Goal: Unclear

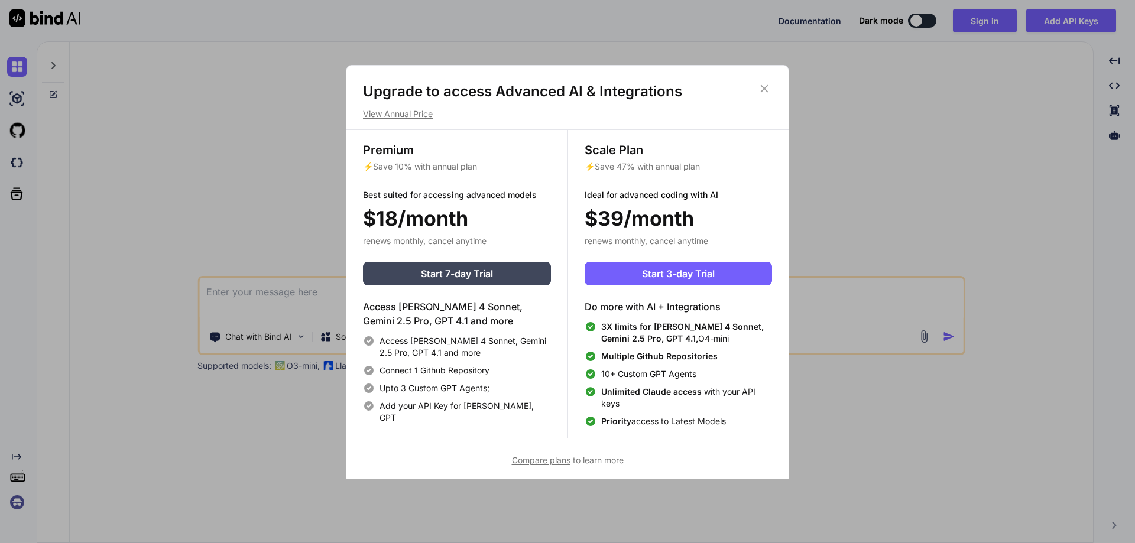
click at [767, 86] on icon at bounding box center [765, 89] width 8 height 8
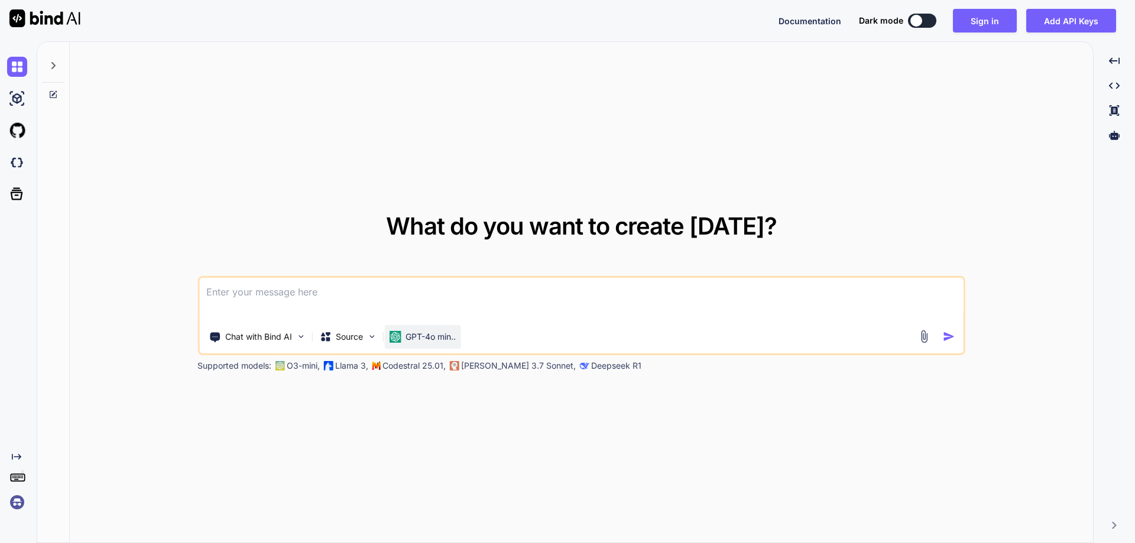
click at [413, 334] on p "GPT-4o min.." at bounding box center [430, 337] width 50 height 12
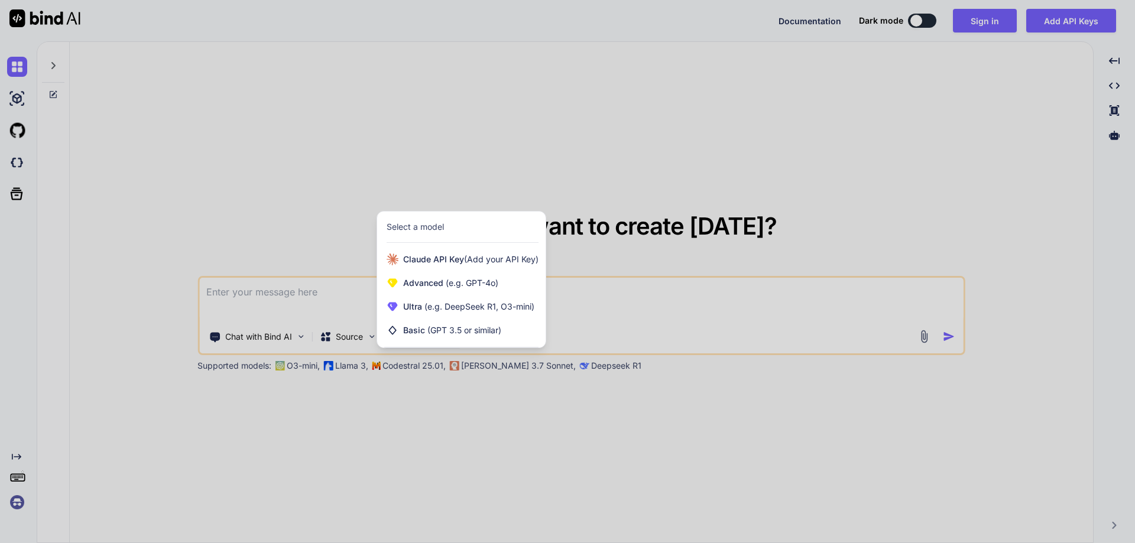
click at [509, 391] on div at bounding box center [567, 271] width 1135 height 543
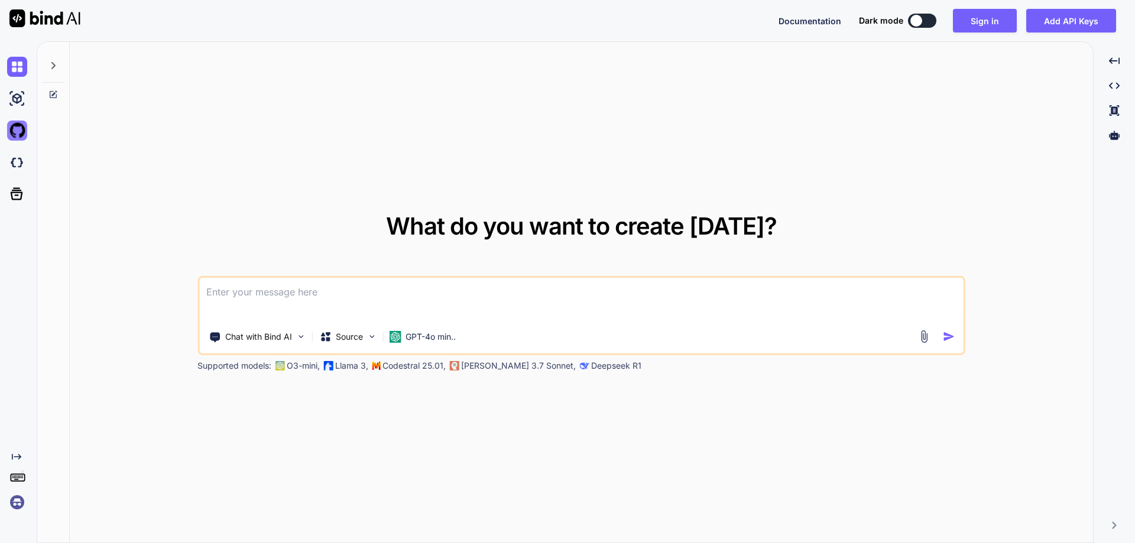
click at [17, 128] on img at bounding box center [17, 131] width 20 height 20
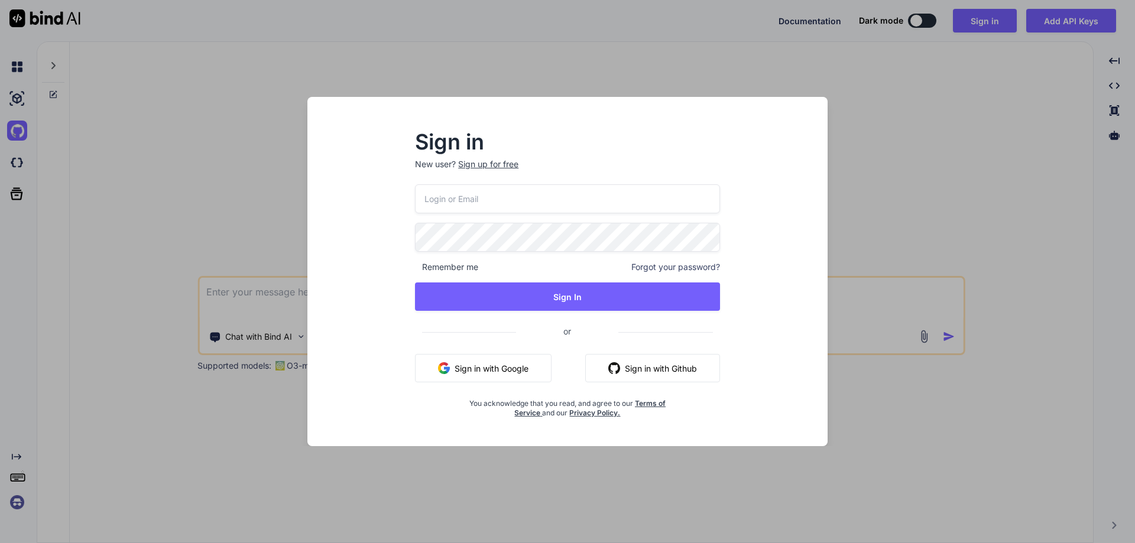
click at [483, 53] on div "Sign in New user? Sign up for free Remember me Forgot your password? Sign In or…" at bounding box center [567, 271] width 1135 height 543
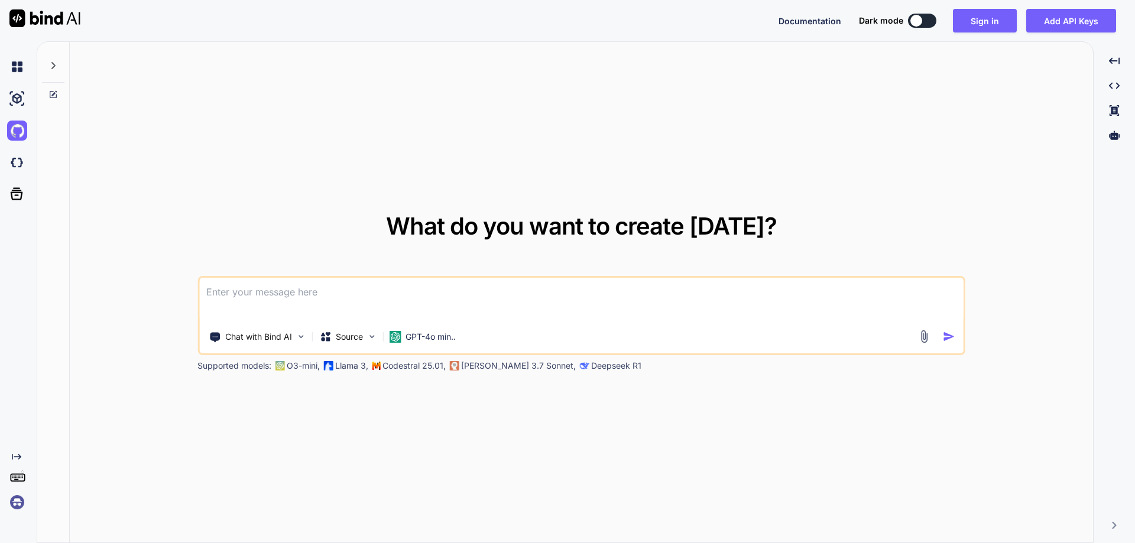
drag, startPoint x: 1070, startPoint y: 18, endPoint x: 831, endPoint y: 164, distance: 280.1
click at [831, 164] on div "What do you want to create [DATE]? Chat with Bind AI Source GPT-4o min.. Suppor…" at bounding box center [581, 293] width 1023 height 502
click at [1111, 61] on icon "Created with Pixso." at bounding box center [1114, 61] width 11 height 11
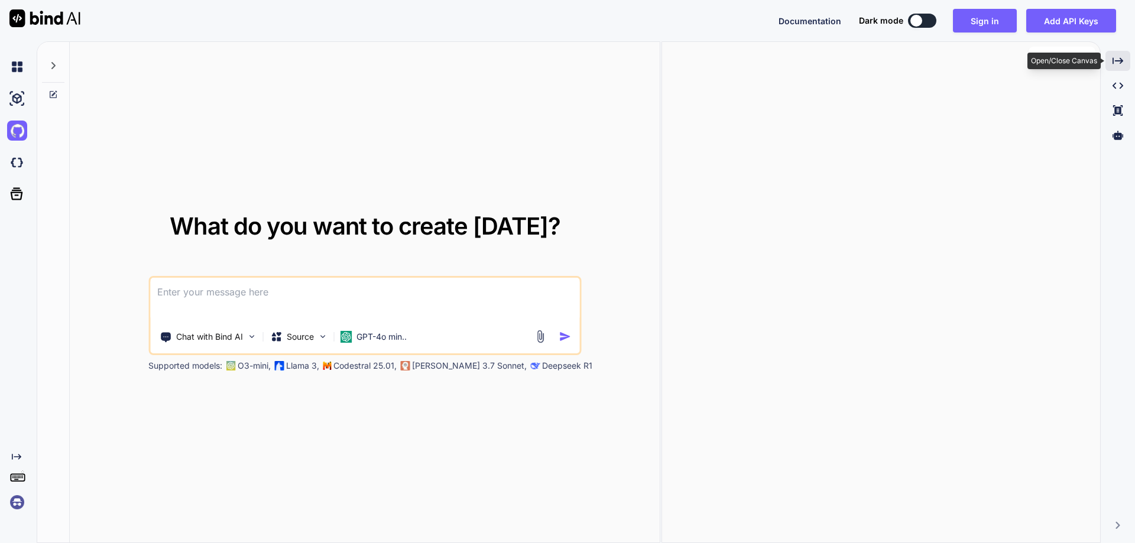
click at [1111, 61] on div "Created with Pixso." at bounding box center [1117, 61] width 25 height 20
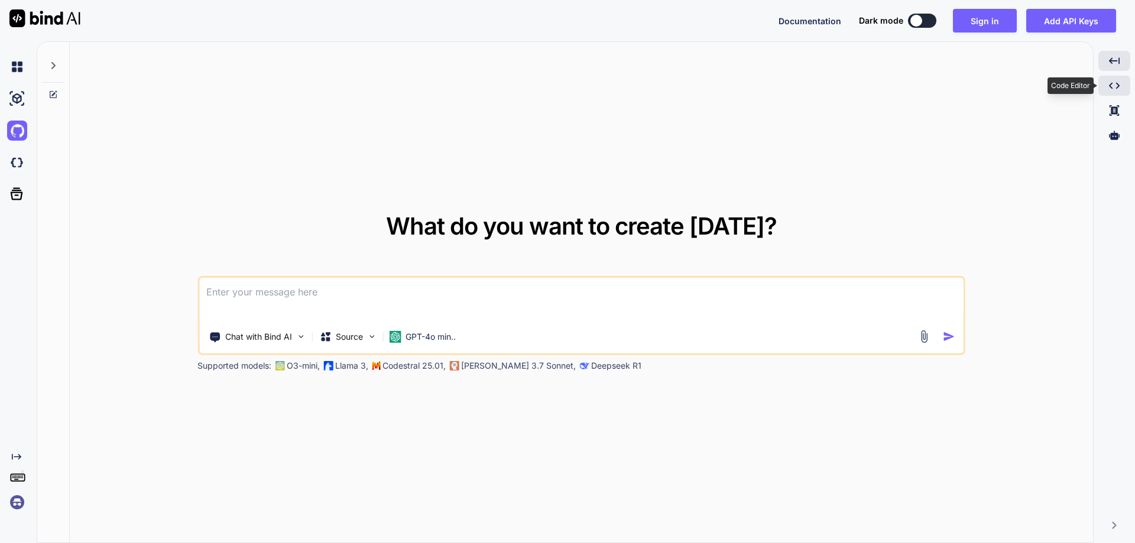
click at [1112, 86] on icon "Created with Pixso." at bounding box center [1114, 85] width 11 height 11
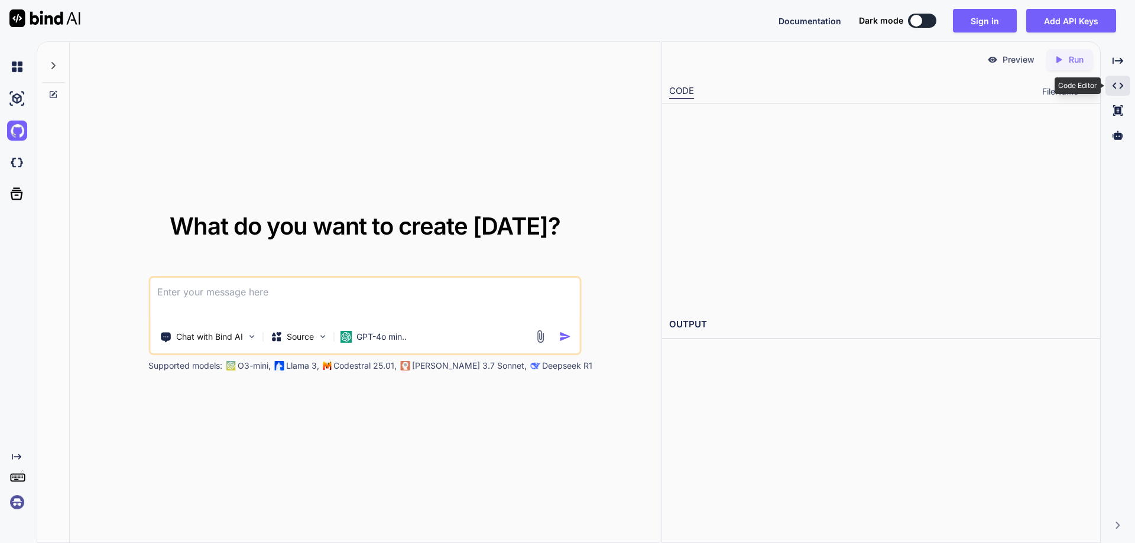
click at [1112, 86] on icon "Created with Pixso." at bounding box center [1117, 85] width 11 height 11
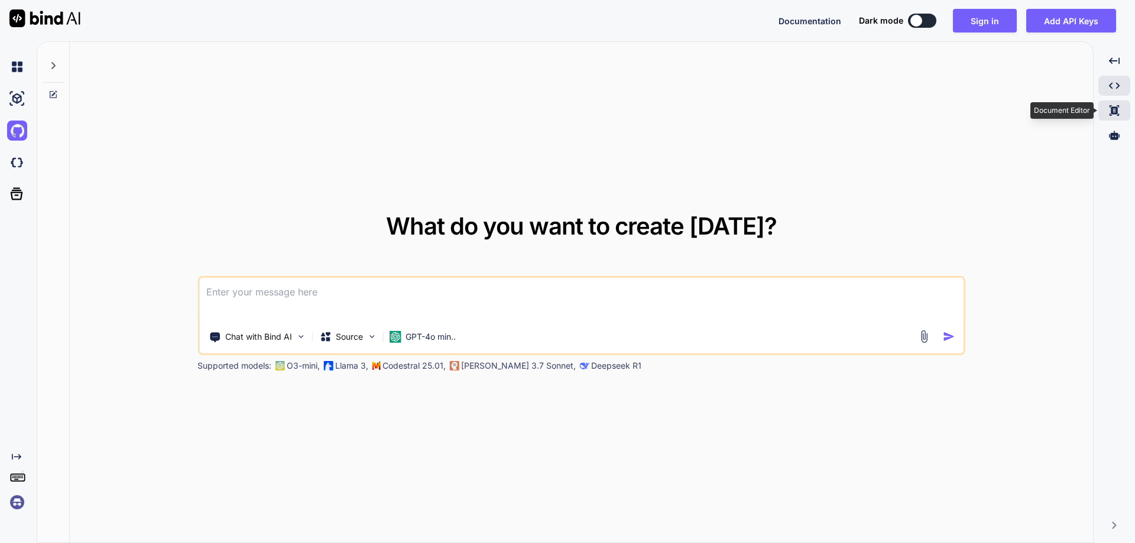
click at [1116, 64] on icon at bounding box center [1114, 60] width 11 height 7
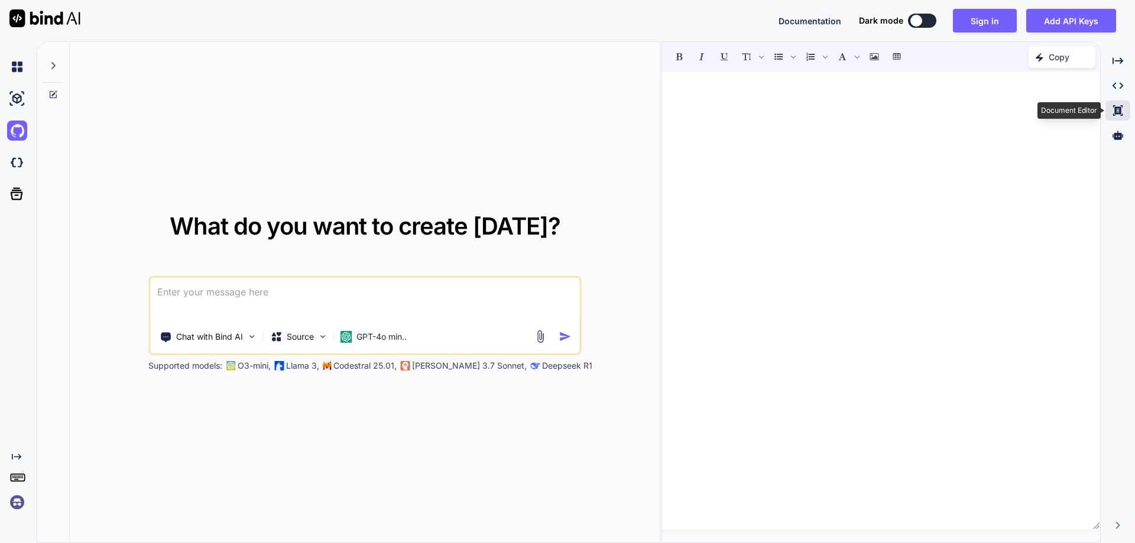
click at [1116, 107] on icon at bounding box center [1117, 110] width 9 height 11
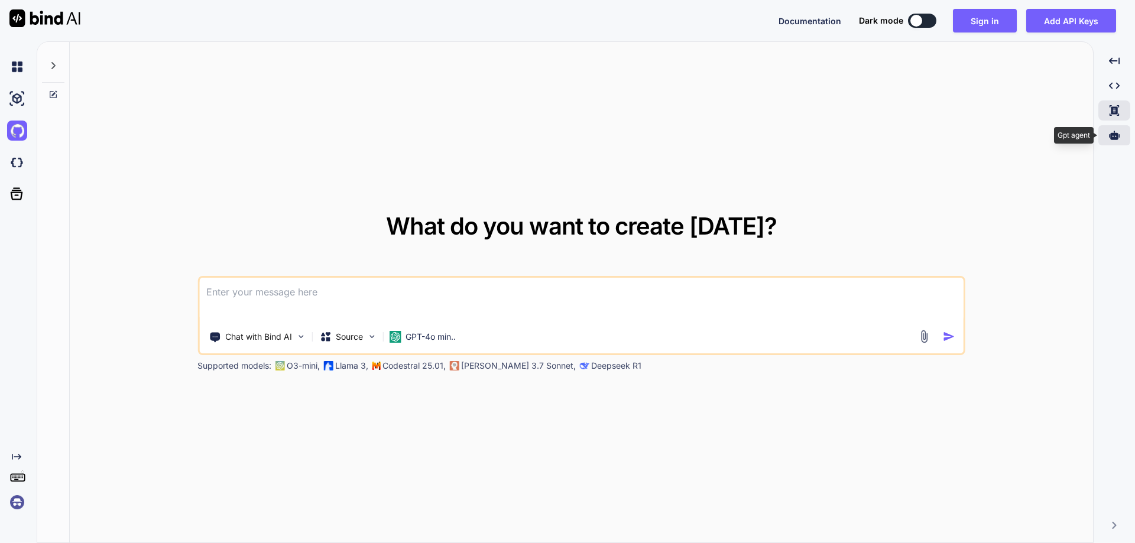
click at [1115, 137] on icon at bounding box center [1114, 135] width 11 height 9
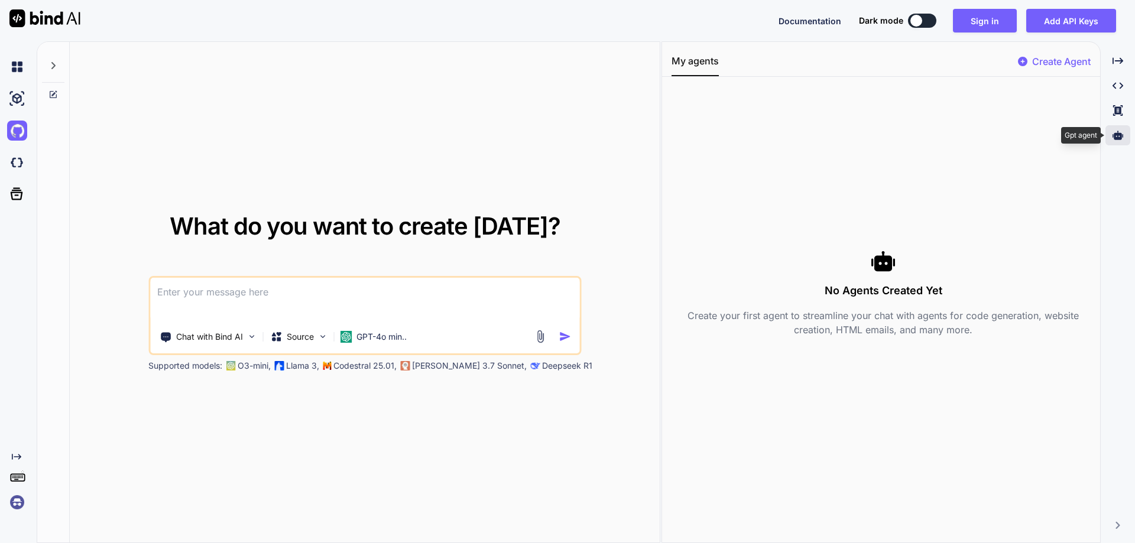
click at [1115, 137] on icon at bounding box center [1117, 135] width 11 height 9
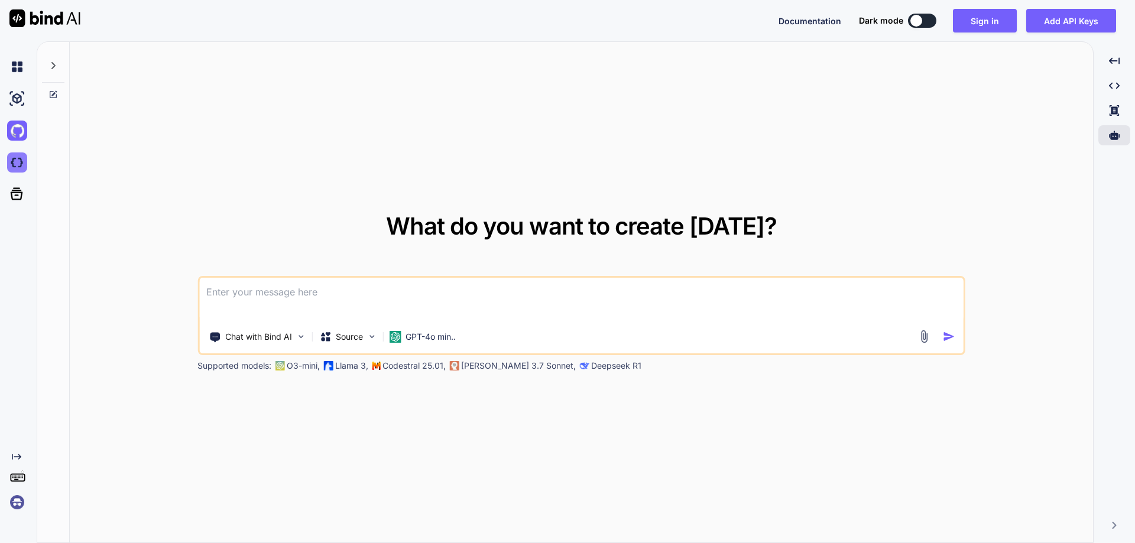
click at [21, 165] on img at bounding box center [17, 162] width 20 height 20
drag, startPoint x: 17, startPoint y: 198, endPoint x: 103, endPoint y: 174, distance: 89.5
click at [103, 174] on div "What do you want to create [DATE]? Chat with Bind AI Source GPT-4o min.. Suppor…" at bounding box center [581, 293] width 1023 height 502
click at [13, 196] on icon at bounding box center [16, 194] width 17 height 17
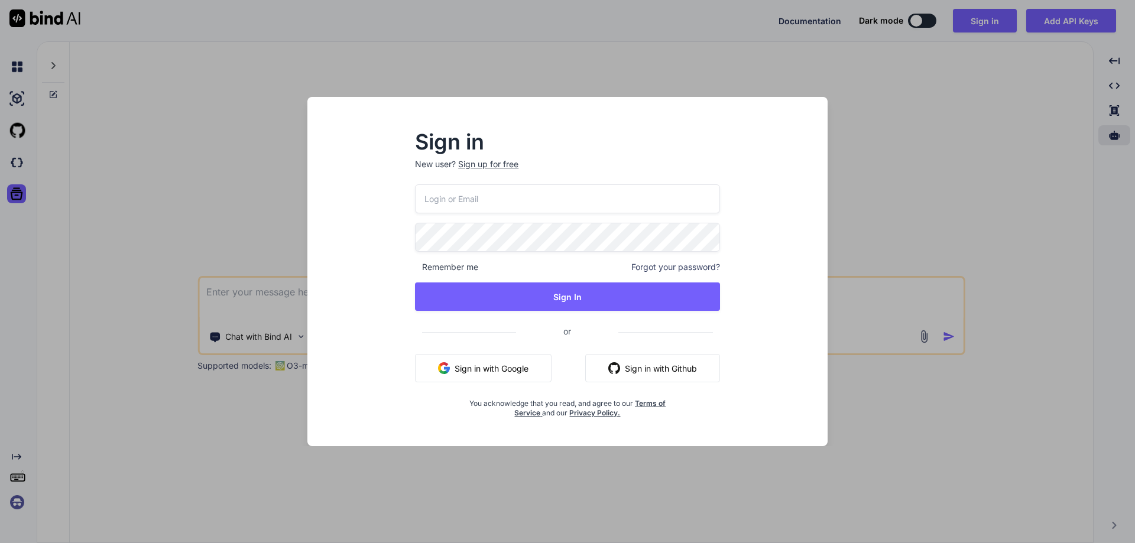
click at [133, 195] on div "Sign in New user? Sign up for free Remember me Forgot your password? Sign In or…" at bounding box center [567, 271] width 1135 height 543
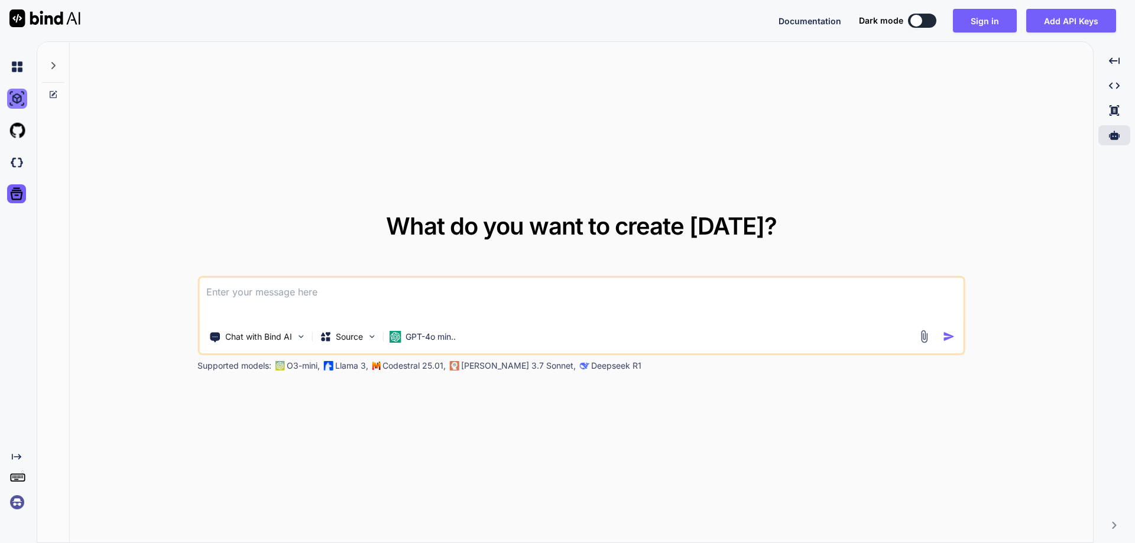
click at [24, 93] on img at bounding box center [17, 99] width 20 height 20
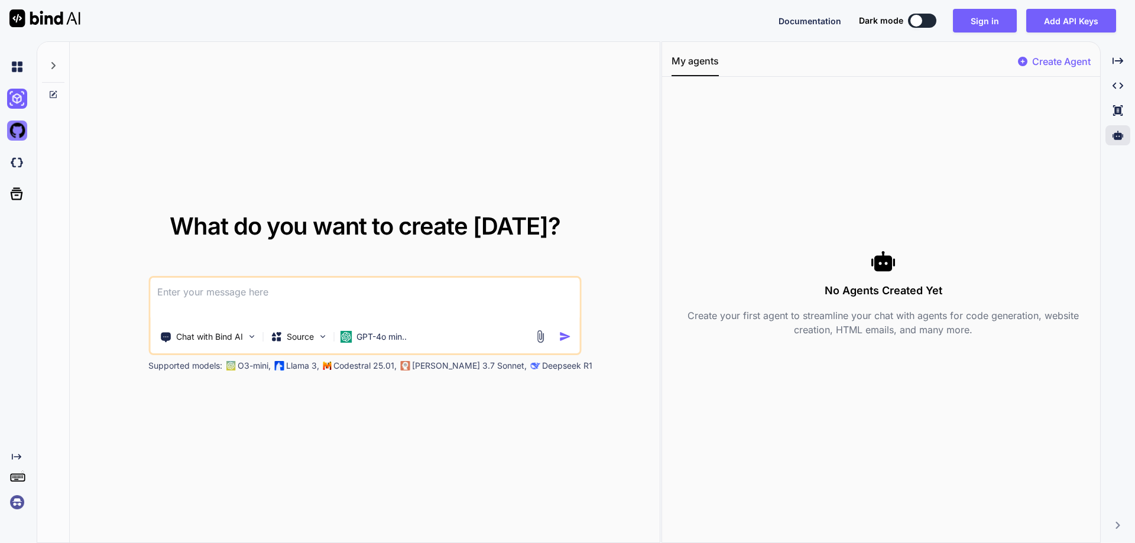
click at [21, 130] on img at bounding box center [17, 131] width 20 height 20
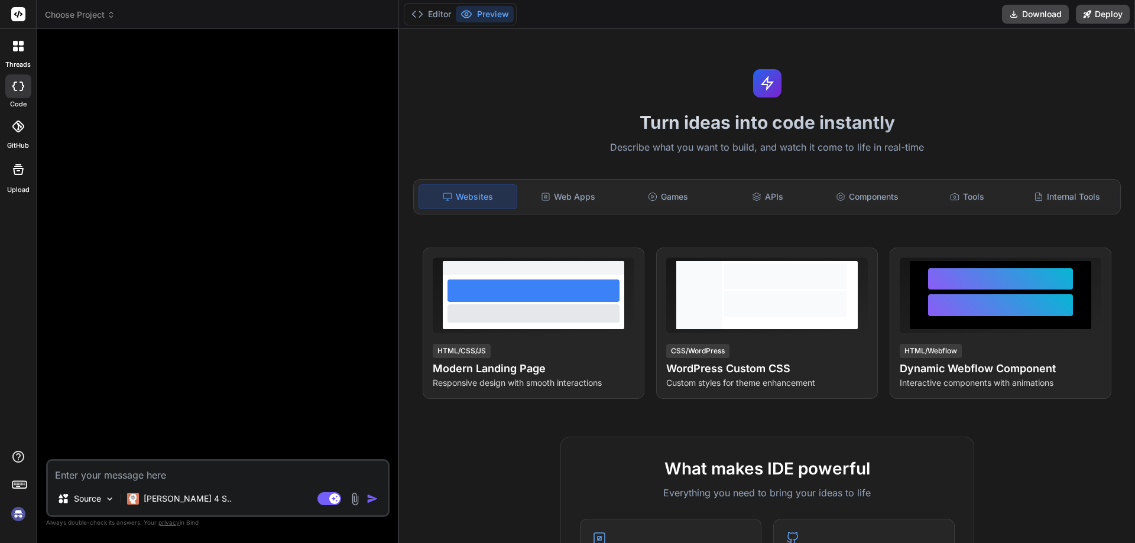
type textarea "x"
